Goal: Task Accomplishment & Management: Use online tool/utility

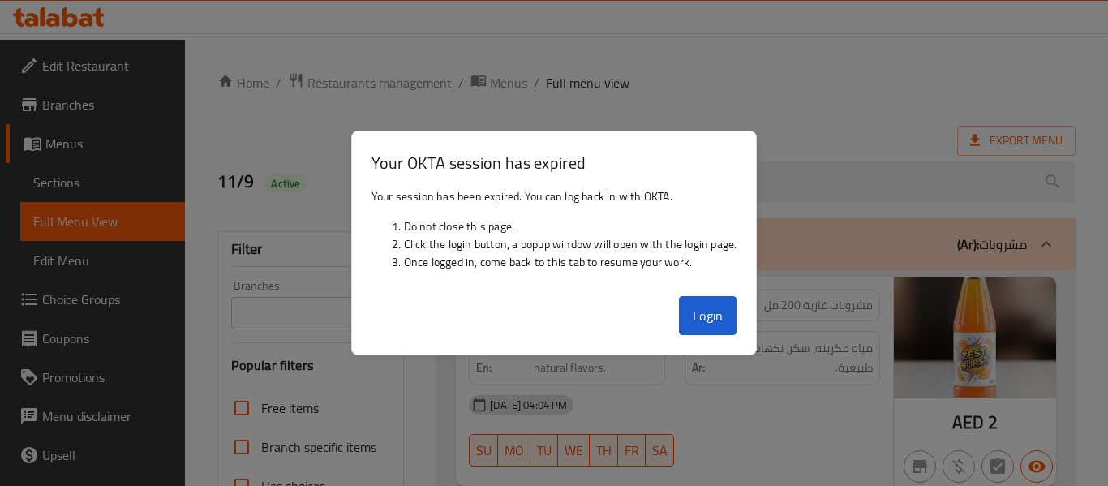
click at [694, 331] on div "Description Ar: مياه مكربنه، سكر، نكهات طبيعية." at bounding box center [783, 358] width 196 height 54
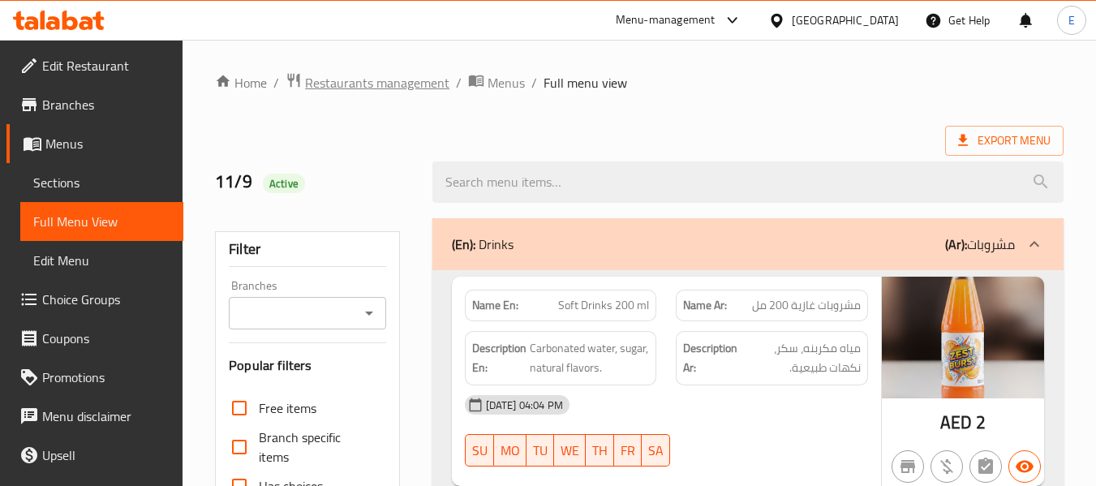
click at [403, 92] on span "Restaurants management" at bounding box center [377, 82] width 144 height 19
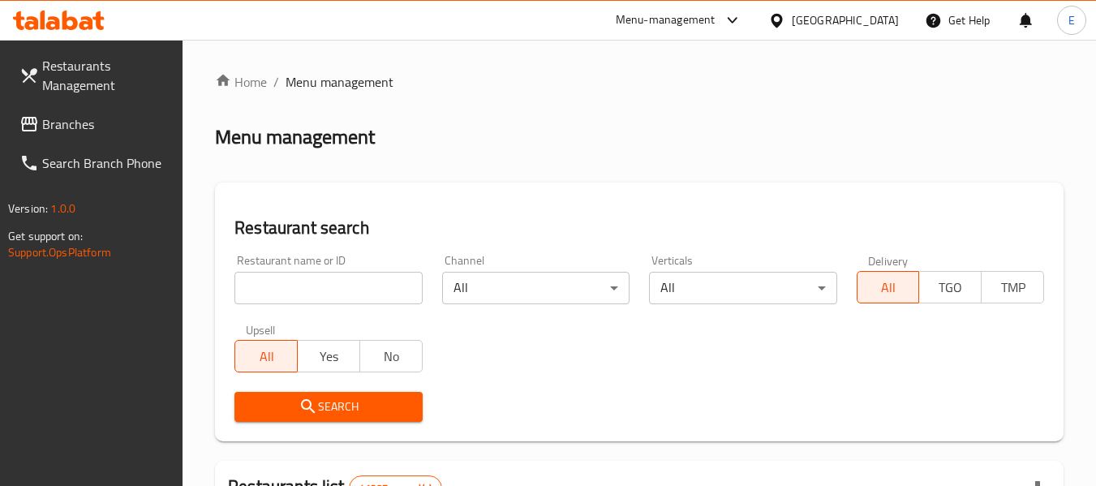
click at [62, 122] on span "Branches" at bounding box center [106, 123] width 128 height 19
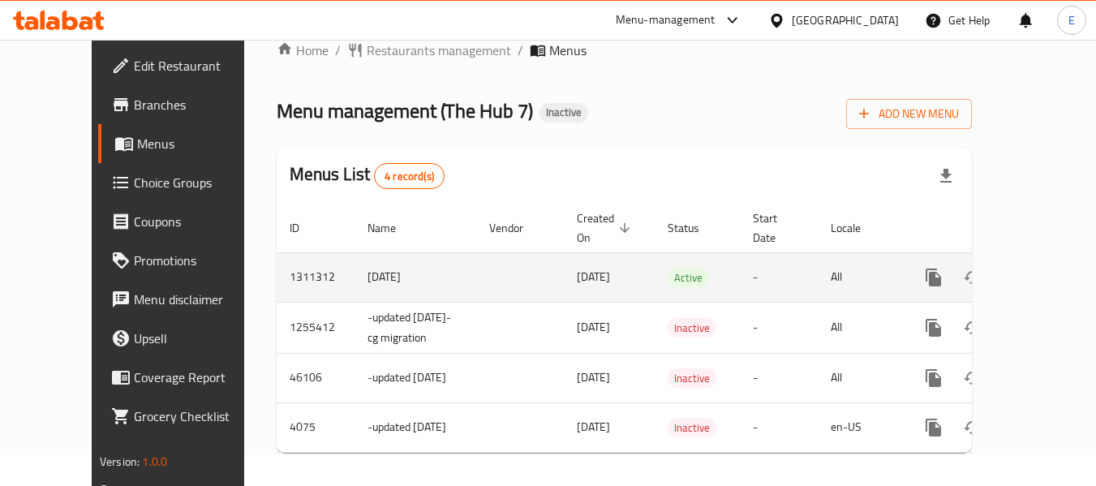
scroll to position [49, 0]
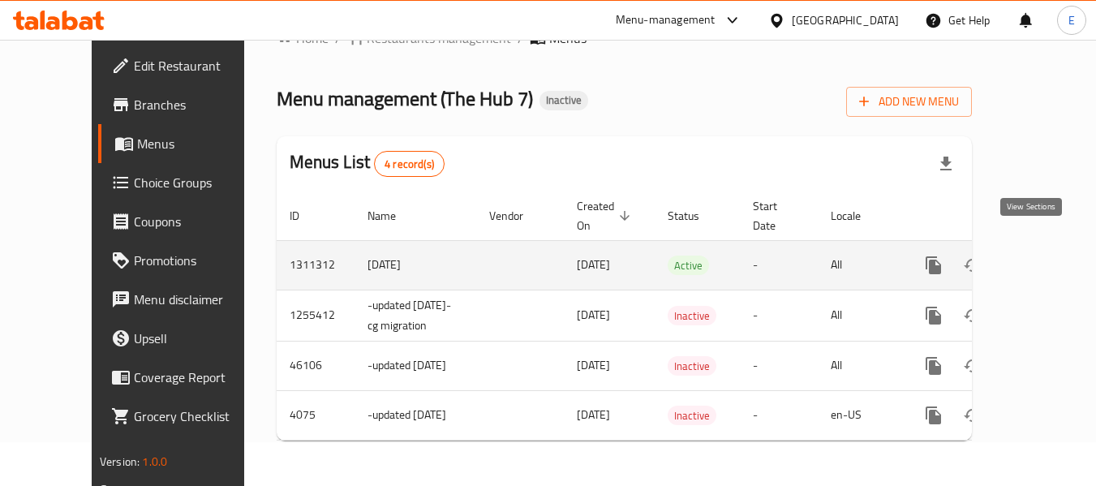
click at [1041, 256] on icon "enhanced table" at bounding box center [1050, 265] width 19 height 19
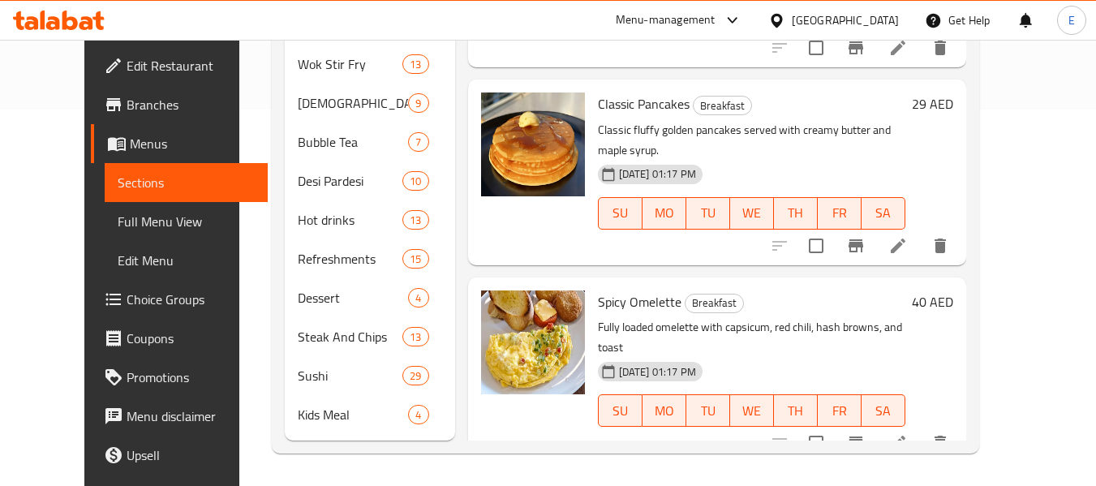
click at [118, 224] on span "Full Menu View" at bounding box center [186, 221] width 137 height 19
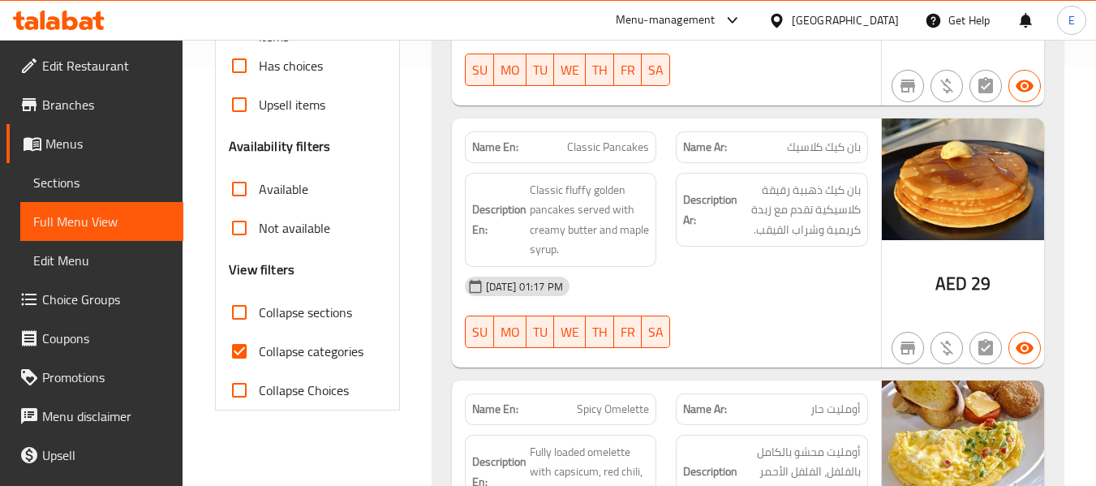
scroll to position [539, 0]
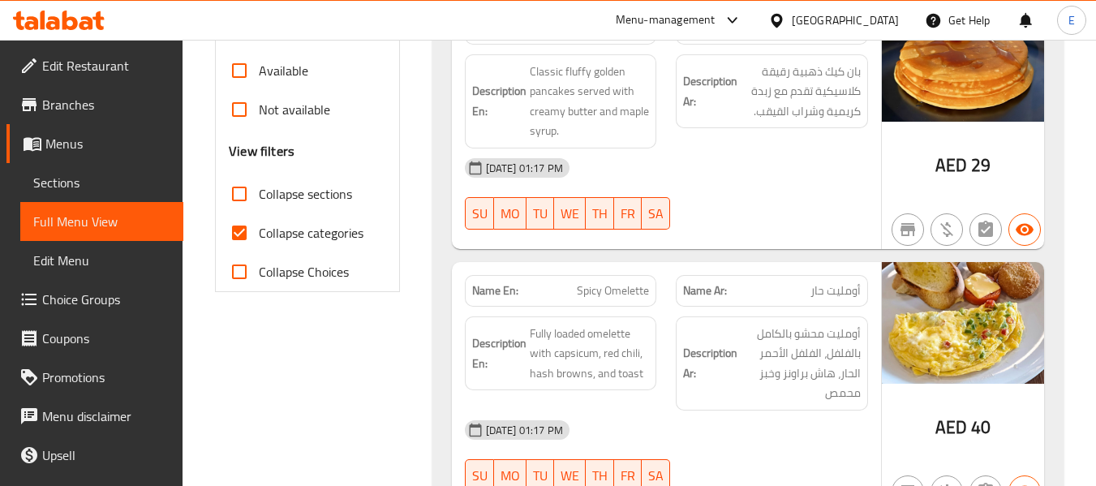
click at [243, 240] on input "Collapse categories" at bounding box center [239, 232] width 39 height 39
checkbox input "false"
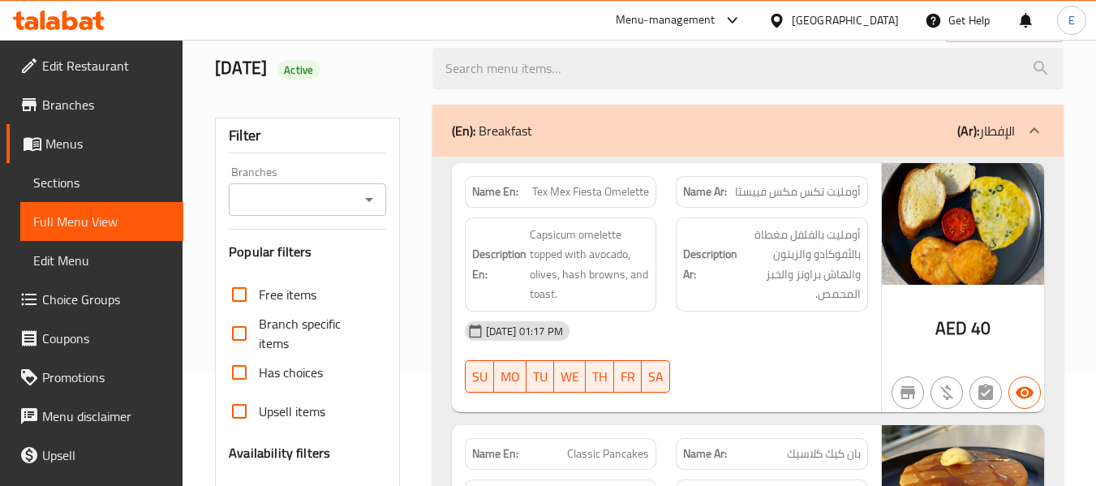
scroll to position [0, 0]
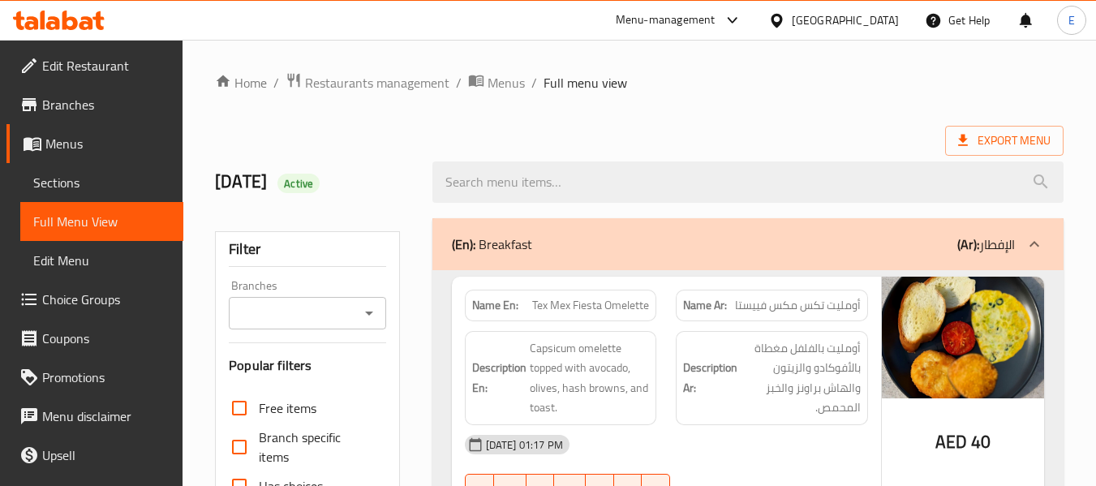
click at [1007, 141] on span "Export Menu" at bounding box center [1004, 141] width 92 height 20
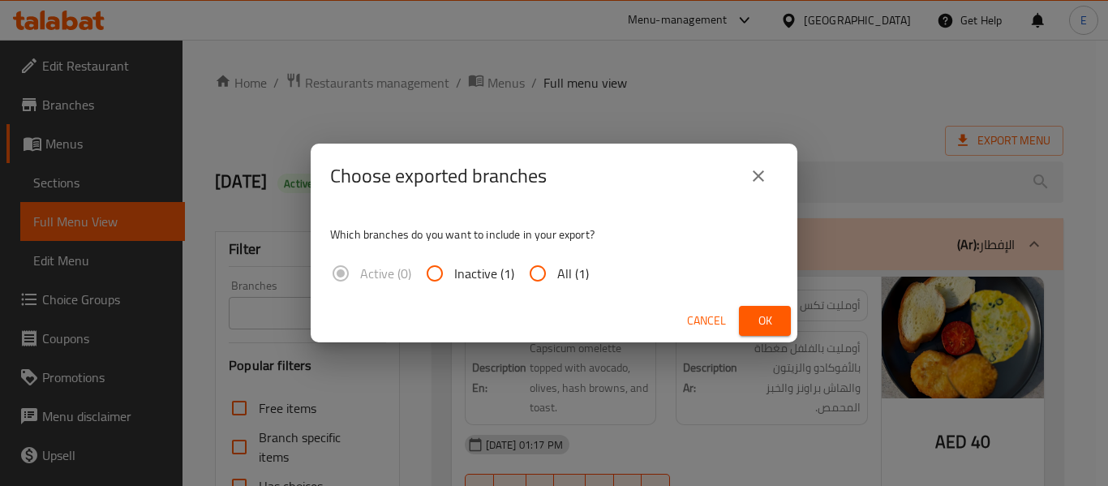
click at [549, 272] on input "All (1)" at bounding box center [537, 273] width 39 height 39
radio input "true"
click at [784, 327] on button "Ok" at bounding box center [765, 321] width 52 height 30
